Goal: Task Accomplishment & Management: Manage account settings

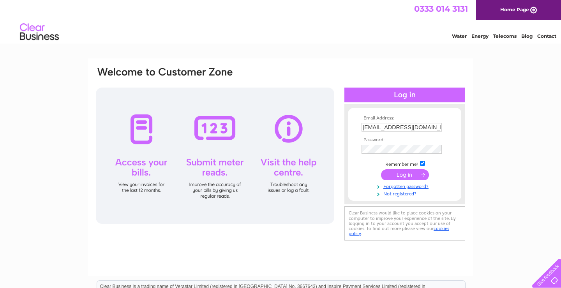
click at [394, 175] on input "submit" at bounding box center [405, 174] width 48 height 11
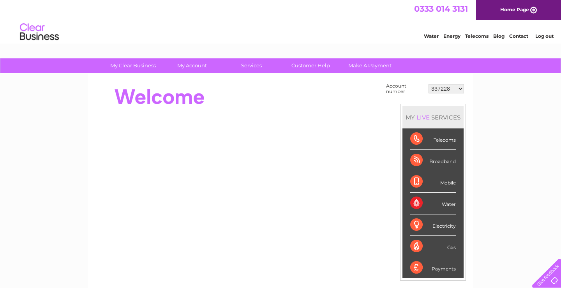
click at [429, 84] on select "337228 382500 439338 442724 442887 444861 444869 445778 447015 452092 452130 45…" at bounding box center [446, 88] width 35 height 9
select select "30290448"
click option "30290448" at bounding box center [0, 0] width 0 height 0
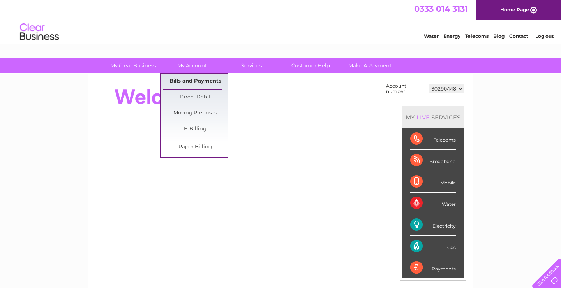
click at [196, 79] on link "Bills and Payments" at bounding box center [195, 82] width 64 height 16
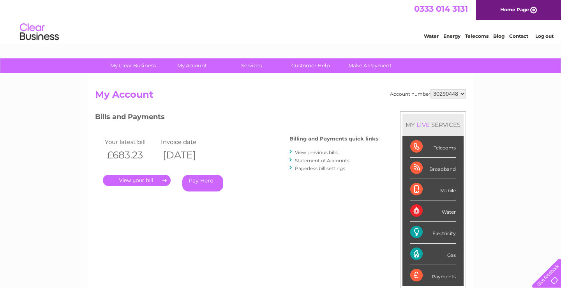
click at [157, 181] on link "." at bounding box center [137, 180] width 68 height 11
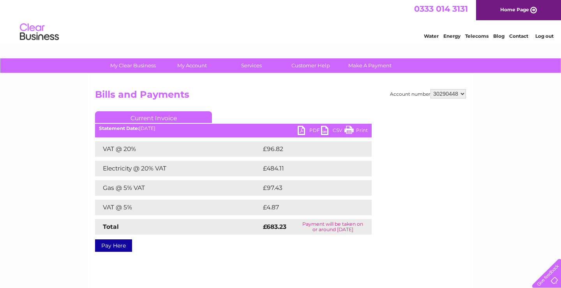
click at [315, 129] on link "PDF" at bounding box center [309, 131] width 23 height 11
